Goal: Task Accomplishment & Management: Manage account settings

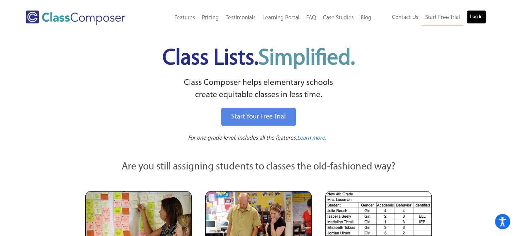
click at [468, 19] on link "Log In" at bounding box center [476, 17] width 19 height 14
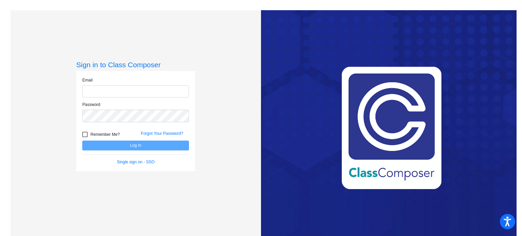
type input "[EMAIL_ADDRESS][DOMAIN_NAME]"
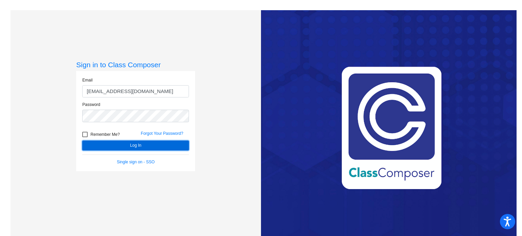
click at [133, 146] on button "Log In" at bounding box center [135, 146] width 107 height 10
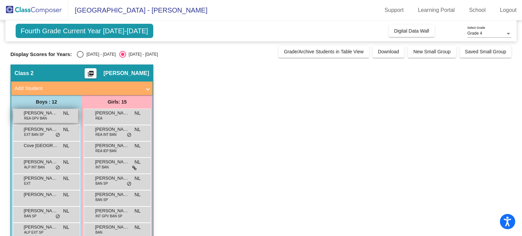
click at [49, 113] on span "[PERSON_NAME]" at bounding box center [41, 113] width 34 height 7
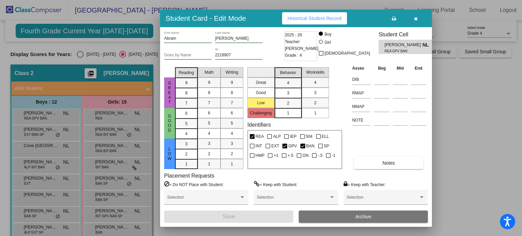
click at [417, 18] on icon "button" at bounding box center [416, 18] width 4 height 5
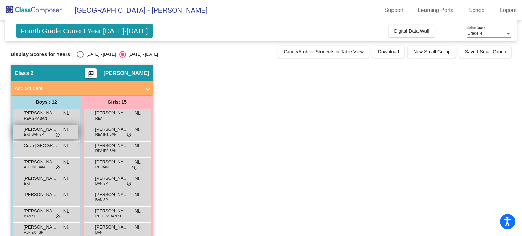
click at [32, 133] on span "EXT BAN SP" at bounding box center [34, 134] width 20 height 5
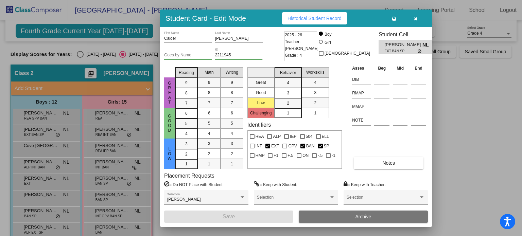
click at [417, 21] on button "button" at bounding box center [416, 18] width 22 height 12
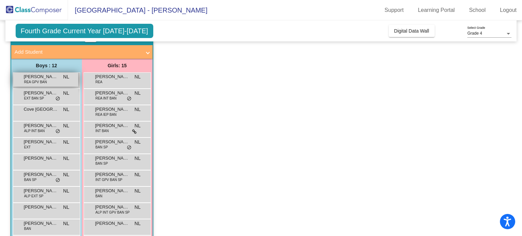
scroll to position [52, 0]
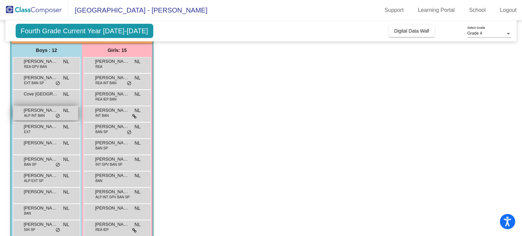
click at [49, 110] on span "[PERSON_NAME]" at bounding box center [41, 110] width 34 height 7
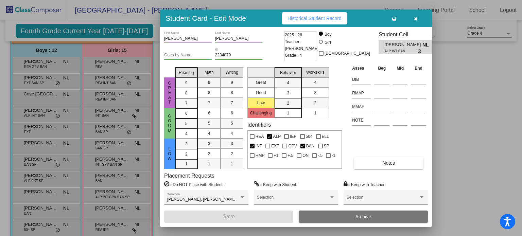
click at [478, 114] on div at bounding box center [261, 118] width 522 height 236
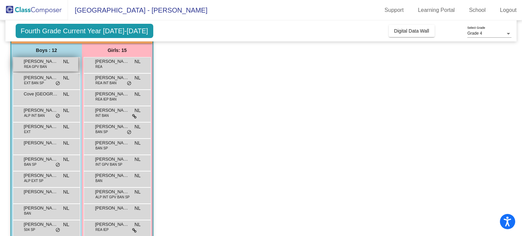
click at [50, 64] on div "[PERSON_NAME] [PERSON_NAME] GPV BAN NL lock do_not_disturb_alt" at bounding box center [45, 64] width 65 height 14
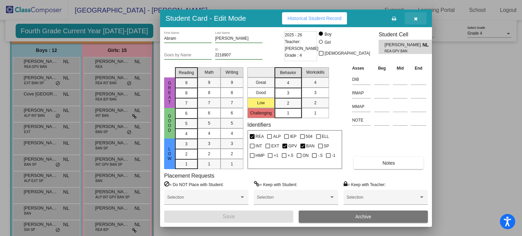
click at [415, 17] on icon "button" at bounding box center [416, 18] width 4 height 5
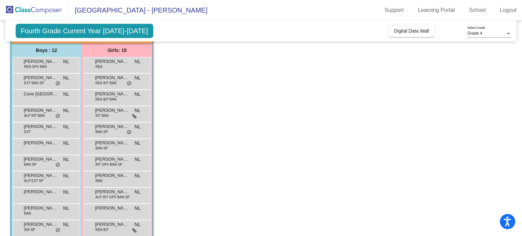
click at [80, 32] on span "Fourth Grade Current Year [DATE]-[DATE]" at bounding box center [85, 31] width 138 height 14
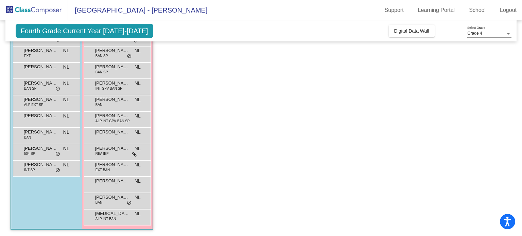
scroll to position [0, 0]
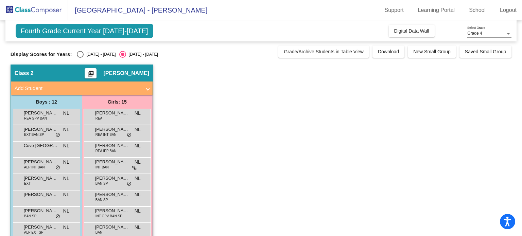
click at [82, 51] on div "Select an option" at bounding box center [80, 54] width 7 height 7
click at [80, 58] on input "[DATE] - [DATE]" at bounding box center [80, 58] width 0 height 0
radio input "true"
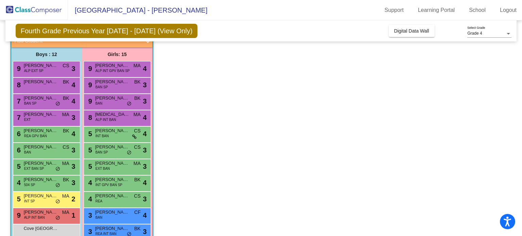
scroll to position [48, 0]
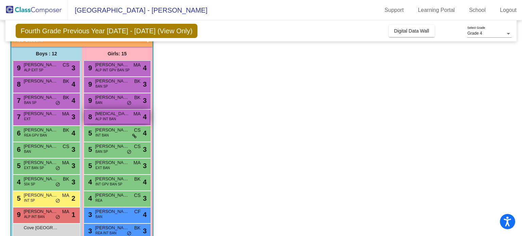
click at [121, 114] on span "[MEDICAL_DATA][PERSON_NAME]" at bounding box center [112, 114] width 34 height 7
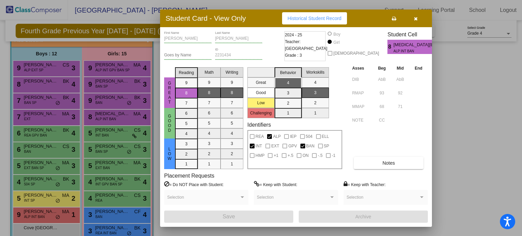
click at [473, 151] on div at bounding box center [261, 118] width 522 height 236
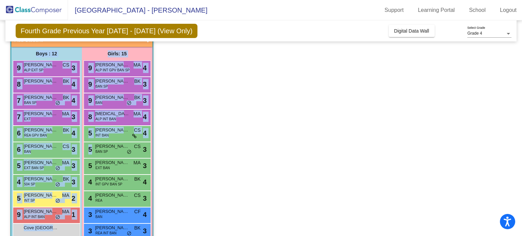
drag, startPoint x: 473, startPoint y: 151, endPoint x: 384, endPoint y: 2, distance: 173.2
click at [384, 2] on app-root "[GEOGRAPHIC_DATA] - [PERSON_NAME] Support Learning Portal School Logout home Ho…" at bounding box center [261, 118] width 522 height 236
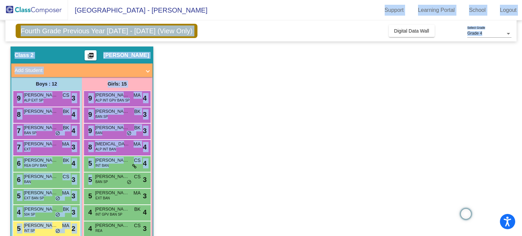
click at [289, 121] on app-classroom "Class 2 picture_as_pdf [PERSON_NAME] Add Student First Name Last Name Student I…" at bounding box center [262, 197] width 502 height 300
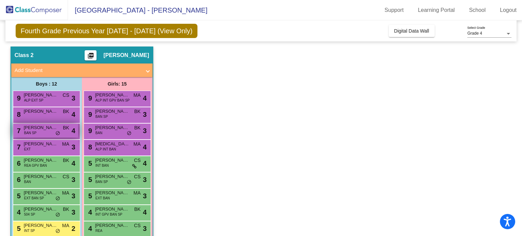
click at [45, 128] on span "[PERSON_NAME]" at bounding box center [41, 127] width 34 height 7
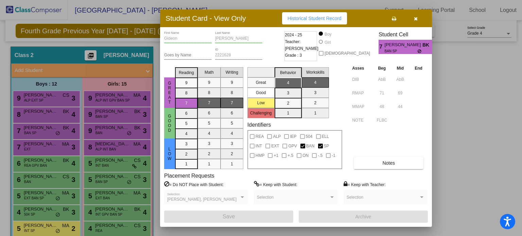
click at [415, 19] on icon "button" at bounding box center [416, 18] width 4 height 5
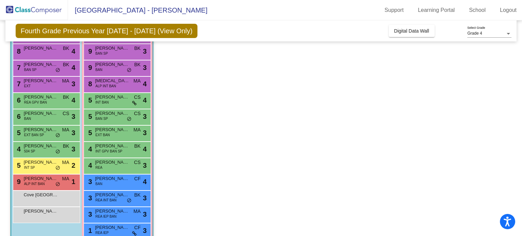
scroll to position [74, 0]
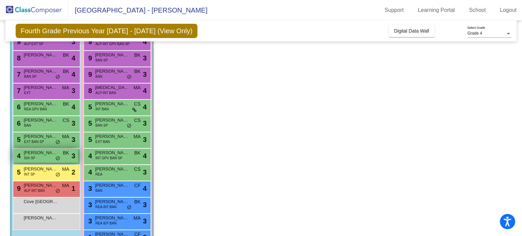
click at [47, 154] on span "[PERSON_NAME] [PERSON_NAME]" at bounding box center [41, 153] width 34 height 7
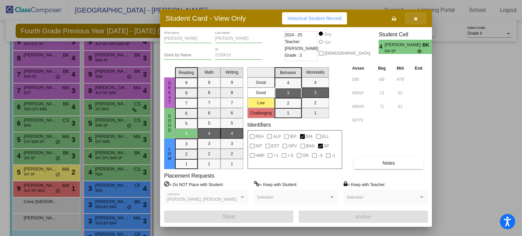
click at [418, 17] on button "button" at bounding box center [416, 18] width 22 height 12
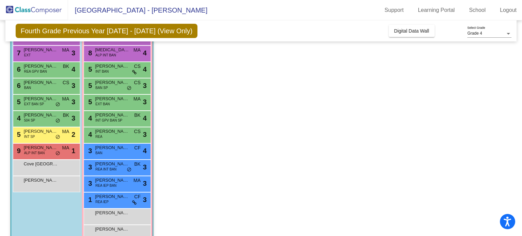
scroll to position [113, 0]
click at [124, 183] on span "[PERSON_NAME]" at bounding box center [112, 180] width 34 height 7
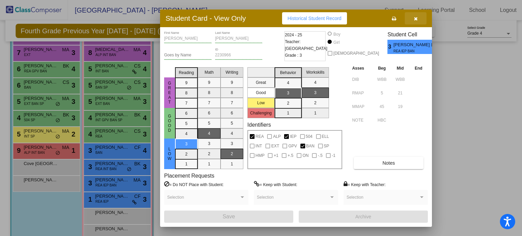
click at [415, 20] on icon "button" at bounding box center [416, 18] width 4 height 5
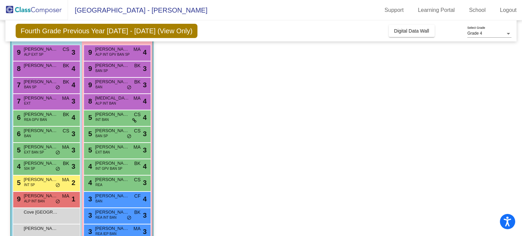
scroll to position [64, 0]
click at [52, 134] on div "6 [PERSON_NAME] BAN CS lock do_not_disturb_alt 3" at bounding box center [45, 134] width 65 height 14
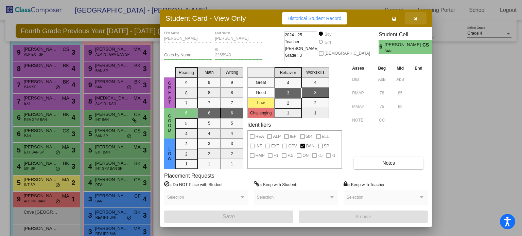
click at [417, 18] on icon "button" at bounding box center [416, 18] width 4 height 5
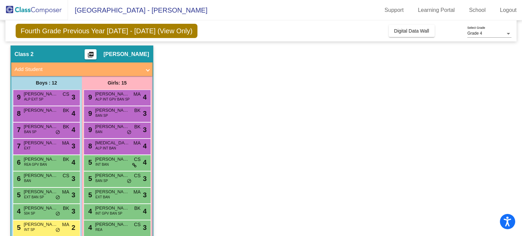
scroll to position [22, 0]
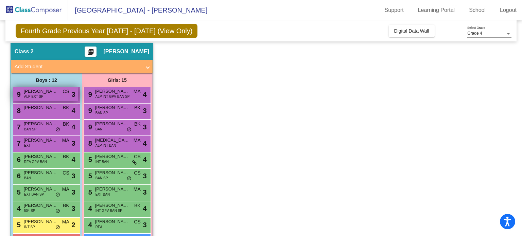
click at [52, 95] on div "9 [PERSON_NAME] ALP EXT SP CS lock do_not_disturb_alt 3" at bounding box center [45, 94] width 65 height 14
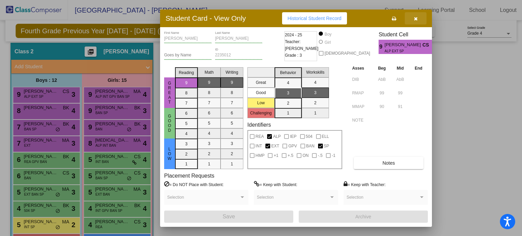
click at [416, 17] on icon "button" at bounding box center [416, 18] width 4 height 5
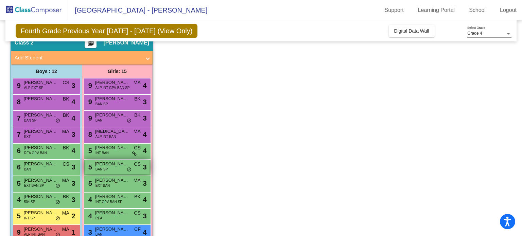
scroll to position [30, 0]
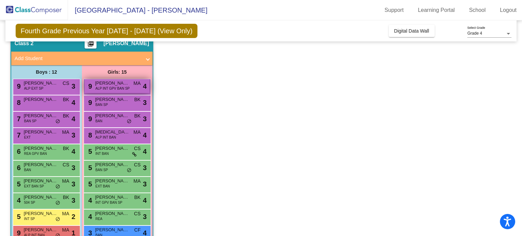
click at [117, 87] on span "ALP INT GPV BAN SP" at bounding box center [113, 88] width 34 height 5
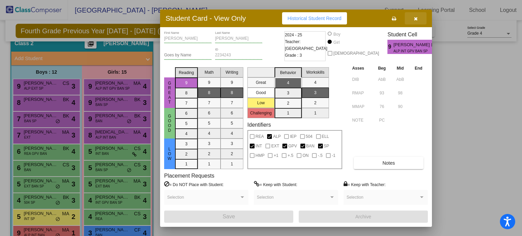
click at [413, 16] on button "button" at bounding box center [416, 18] width 22 height 12
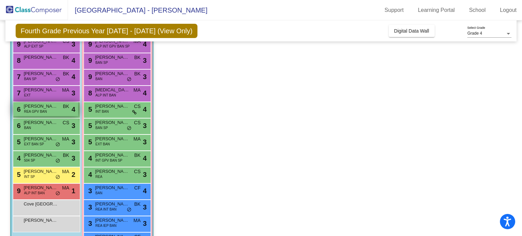
scroll to position [74, 0]
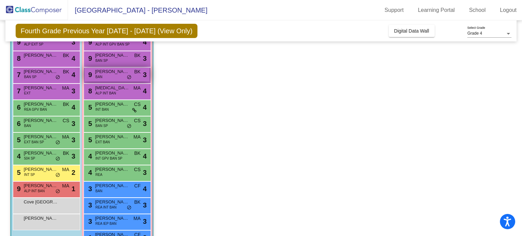
click at [106, 77] on div "9 [PERSON_NAME] BAN BK lock do_not_disturb_alt 3" at bounding box center [117, 75] width 65 height 14
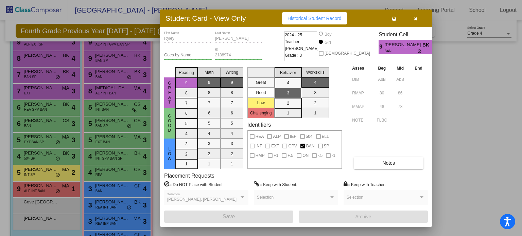
click at [472, 128] on div at bounding box center [261, 118] width 522 height 236
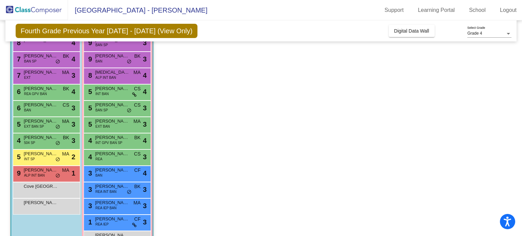
scroll to position [90, 0]
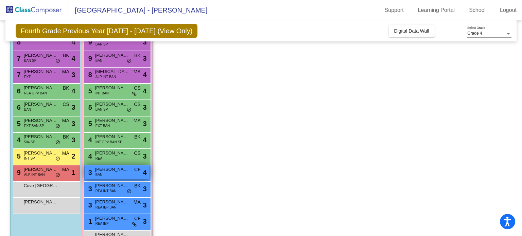
click at [126, 173] on div "3 [PERSON_NAME] BAN CF lock do_not_disturb_alt 4" at bounding box center [117, 173] width 65 height 14
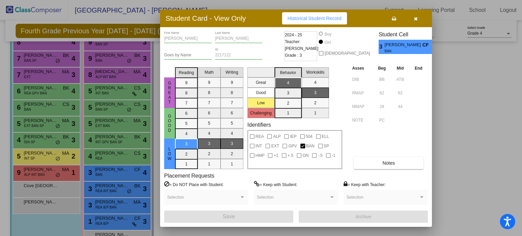
click at [416, 20] on icon "button" at bounding box center [416, 18] width 4 height 5
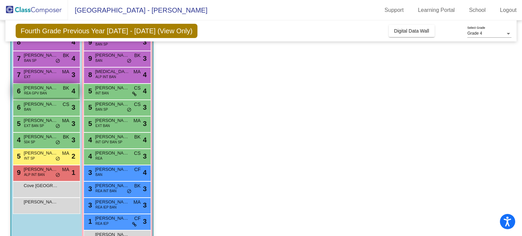
click at [34, 88] on span "[PERSON_NAME]" at bounding box center [41, 88] width 34 height 7
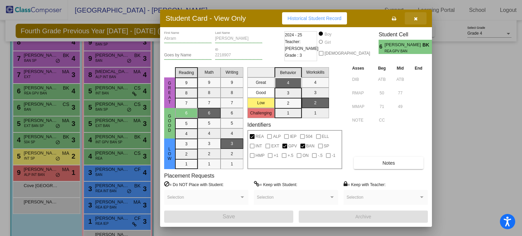
click at [410, 18] on button "button" at bounding box center [416, 18] width 22 height 12
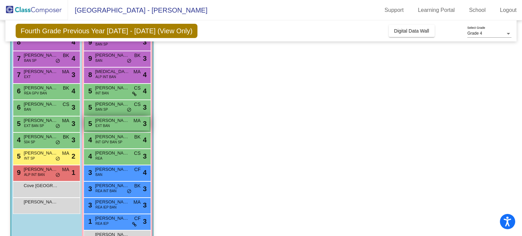
click at [115, 122] on span "[PERSON_NAME]" at bounding box center [112, 120] width 34 height 7
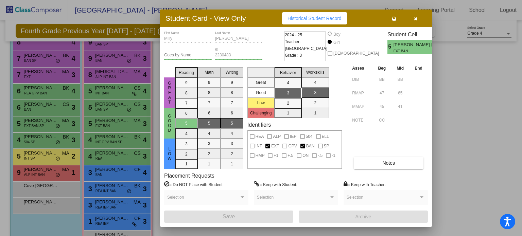
click at [413, 17] on button "button" at bounding box center [416, 18] width 22 height 12
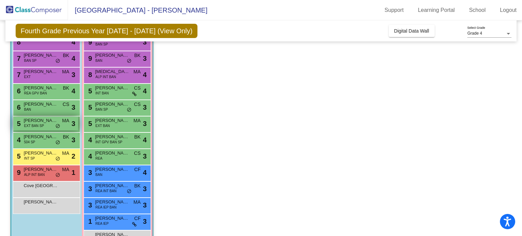
click at [45, 123] on span "[PERSON_NAME] [PERSON_NAME]" at bounding box center [41, 120] width 34 height 7
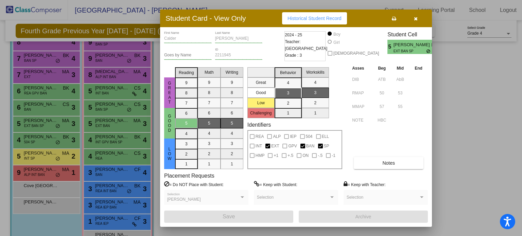
click at [418, 19] on icon "button" at bounding box center [416, 18] width 4 height 5
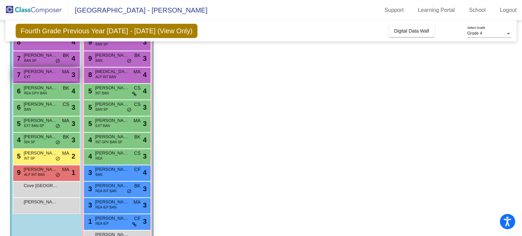
click at [39, 74] on span "[PERSON_NAME]" at bounding box center [41, 71] width 34 height 7
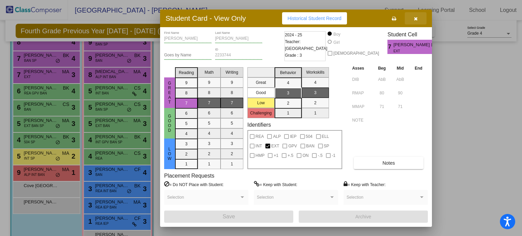
click at [418, 16] on icon "button" at bounding box center [416, 18] width 4 height 5
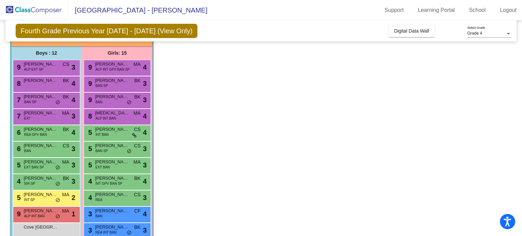
scroll to position [49, 0]
click at [110, 197] on span "[PERSON_NAME]" at bounding box center [112, 195] width 34 height 7
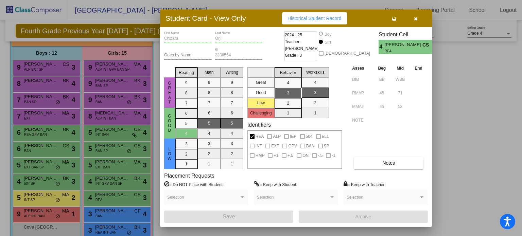
click at [414, 21] on button "button" at bounding box center [416, 18] width 22 height 12
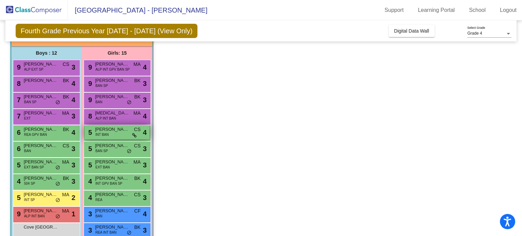
click at [103, 133] on span "INT BAN" at bounding box center [102, 134] width 13 height 5
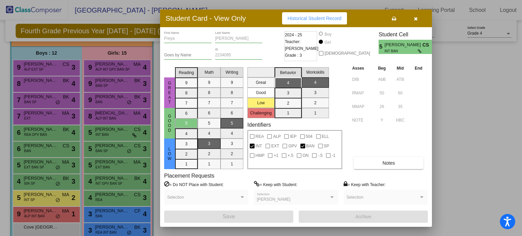
click at [418, 20] on icon "button" at bounding box center [416, 18] width 4 height 5
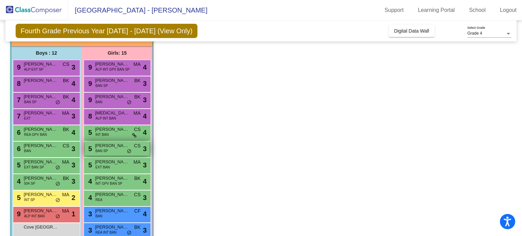
click at [116, 149] on div "5 [PERSON_NAME] BAN SP CS lock do_not_disturb_alt 3" at bounding box center [117, 149] width 65 height 14
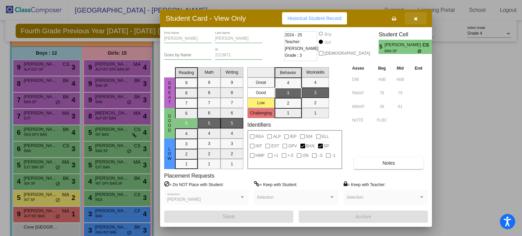
click at [416, 17] on icon "button" at bounding box center [416, 18] width 4 height 5
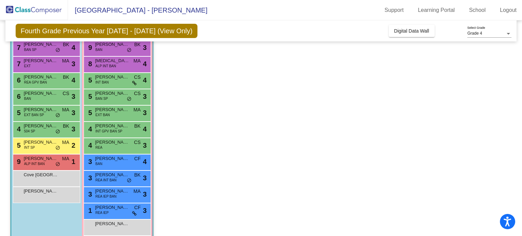
scroll to position [101, 0]
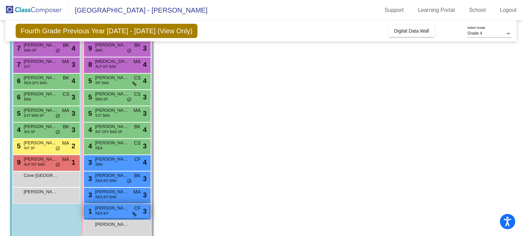
click at [106, 213] on span "REA IEP" at bounding box center [102, 213] width 13 height 5
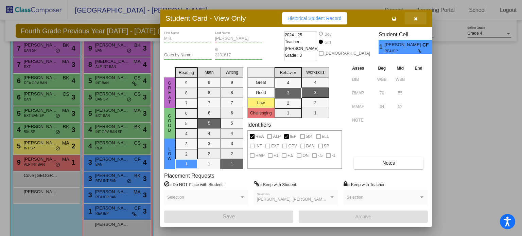
click at [415, 20] on icon "button" at bounding box center [416, 18] width 4 height 5
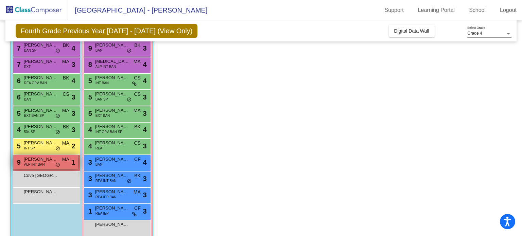
click at [35, 161] on span "[PERSON_NAME]" at bounding box center [41, 159] width 34 height 7
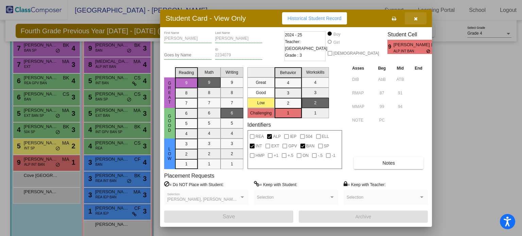
click at [419, 21] on button "button" at bounding box center [416, 18] width 22 height 12
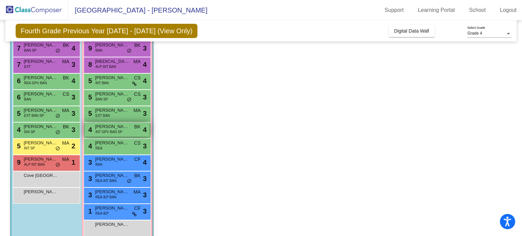
click at [110, 131] on span "INT GPV BAN SP" at bounding box center [109, 132] width 27 height 5
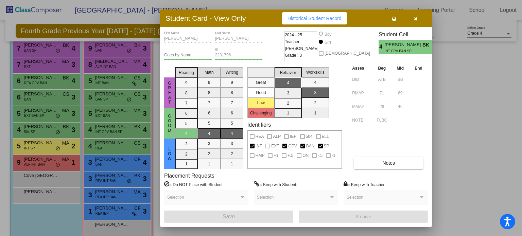
click at [417, 19] on icon "button" at bounding box center [416, 18] width 4 height 5
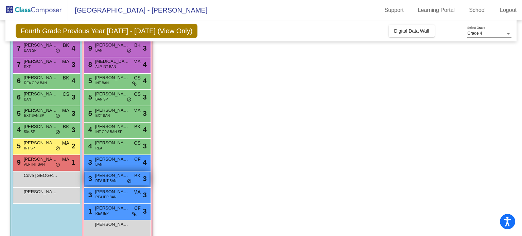
click at [119, 177] on span "[PERSON_NAME]" at bounding box center [112, 175] width 34 height 7
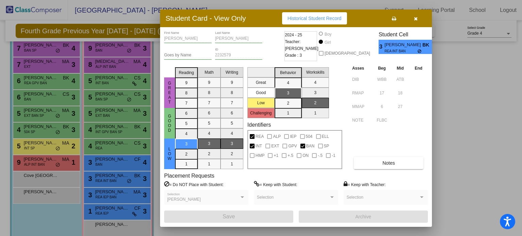
click at [417, 19] on icon "button" at bounding box center [416, 18] width 4 height 5
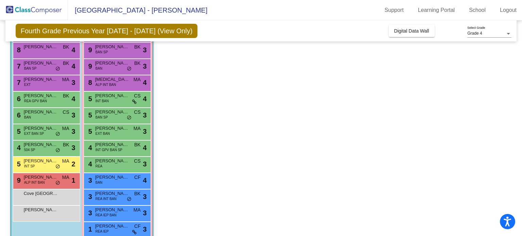
scroll to position [82, 0]
click at [125, 51] on div "9 [PERSON_NAME] BAN SP BK lock do_not_disturb_alt 3" at bounding box center [117, 50] width 65 height 14
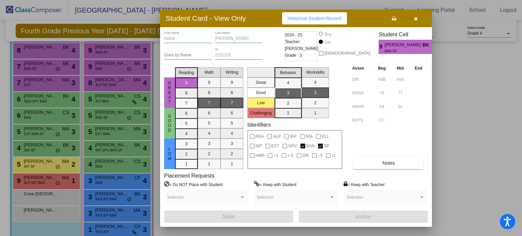
click at [415, 19] on icon "button" at bounding box center [416, 18] width 4 height 5
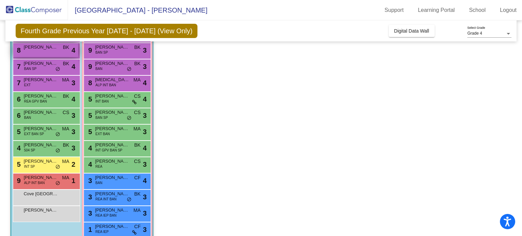
click at [49, 50] on span "[PERSON_NAME]" at bounding box center [41, 47] width 34 height 7
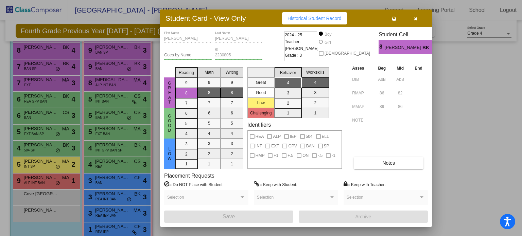
click at [413, 19] on button "button" at bounding box center [416, 18] width 22 height 12
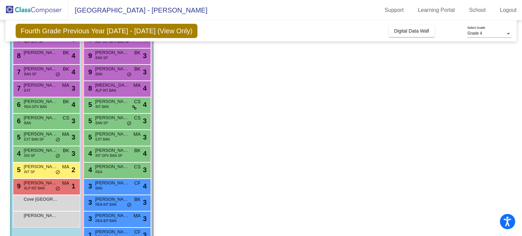
scroll to position [76, 0]
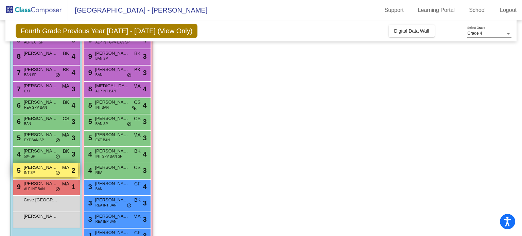
click at [39, 171] on div "5 [PERSON_NAME] INT SP MA lock do_not_disturb_alt 2" at bounding box center [45, 171] width 65 height 14
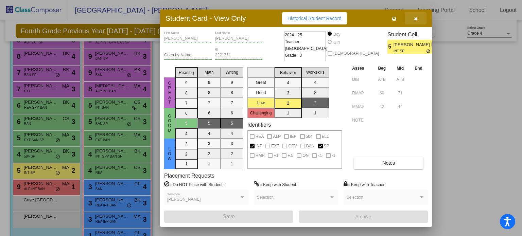
click at [416, 16] on icon "button" at bounding box center [416, 18] width 4 height 5
